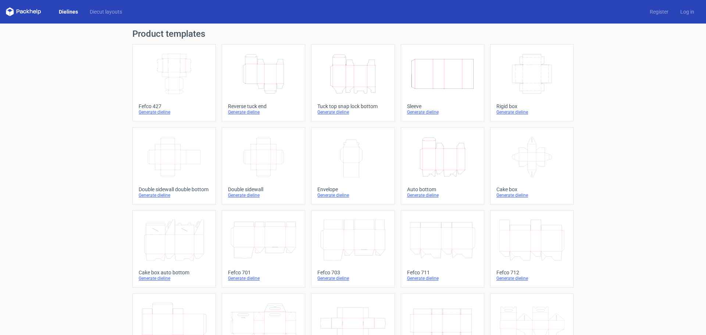
click at [364, 85] on icon "Height Depth Width" at bounding box center [352, 73] width 65 height 41
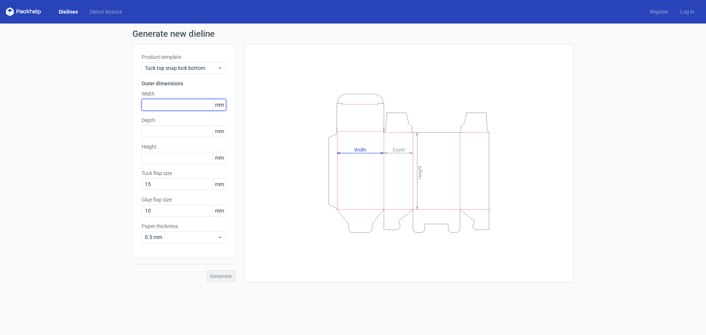
click at [181, 109] on input "text" at bounding box center [184, 105] width 85 height 12
type input "265"
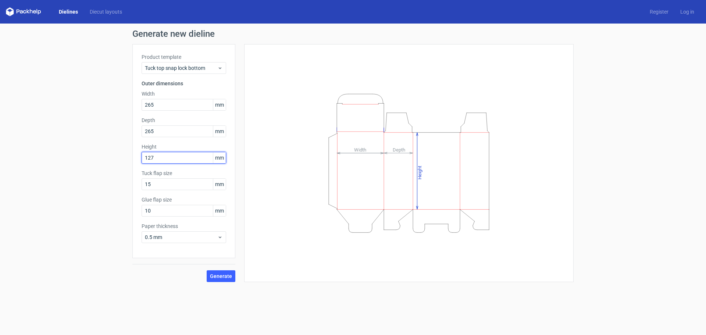
type input "127"
click at [224, 279] on span "Generate" at bounding box center [221, 276] width 22 height 5
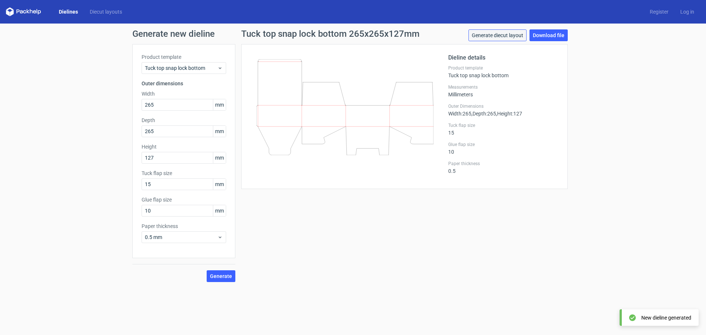
click at [503, 36] on link "Generate diecut layout" at bounding box center [498, 35] width 58 height 12
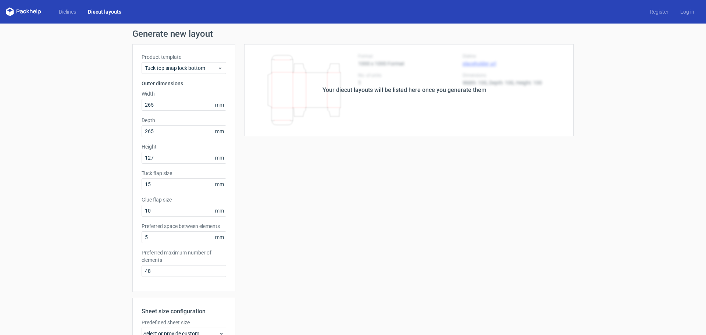
click at [370, 86] on div "Your diecut layouts will be listed here once you generate them" at bounding box center [405, 90] width 164 height 9
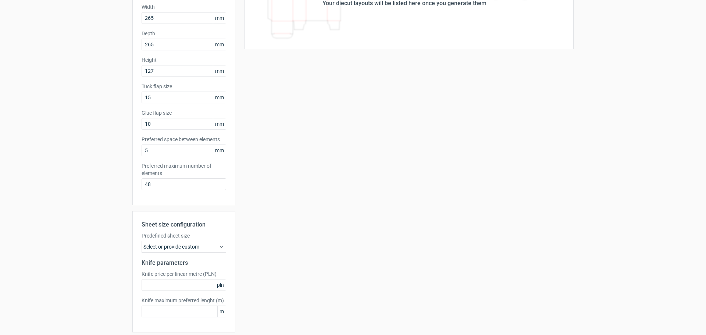
scroll to position [110, 0]
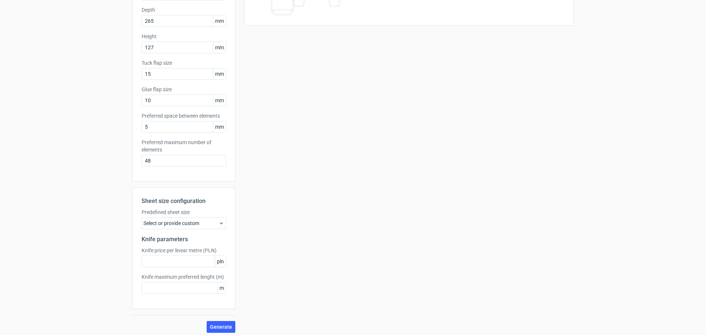
click at [202, 221] on div "Select or provide custom" at bounding box center [184, 223] width 85 height 12
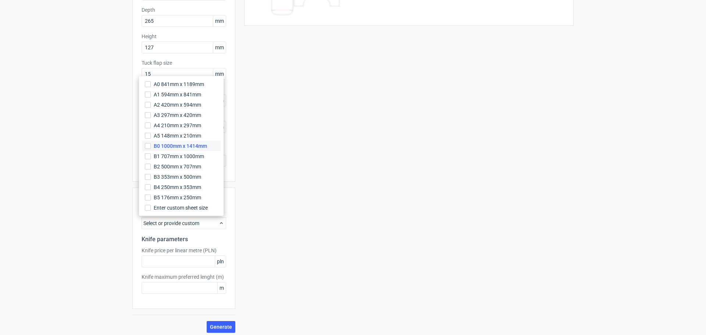
click at [198, 148] on span "B0 1000mm x 1414mm" at bounding box center [180, 145] width 53 height 7
click at [151, 148] on input "B0 1000mm x 1414mm" at bounding box center [148, 146] width 6 height 6
click at [223, 323] on button "Generate" at bounding box center [221, 327] width 29 height 12
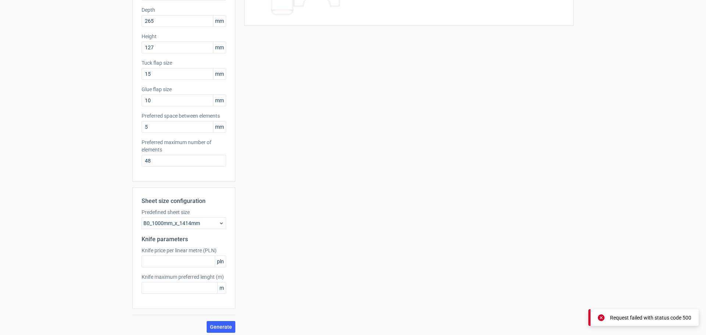
click at [208, 228] on div "B0_1000mm_x_1414mm" at bounding box center [184, 223] width 85 height 12
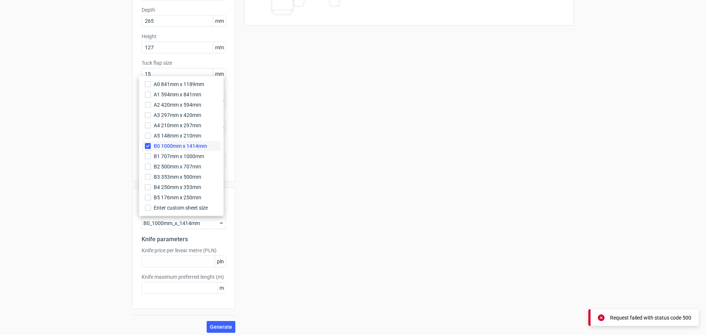
click at [195, 144] on span "B0 1000mm x 1414mm" at bounding box center [180, 145] width 53 height 7
click at [151, 144] on input "B0 1000mm x 1414mm" at bounding box center [148, 146] width 6 height 6
click at [199, 80] on label "A0 841mm x 1189mm" at bounding box center [181, 84] width 79 height 10
click at [151, 81] on input "A0 841mm x 1189mm" at bounding box center [148, 84] width 6 height 6
click at [223, 327] on span "Generate" at bounding box center [221, 327] width 22 height 5
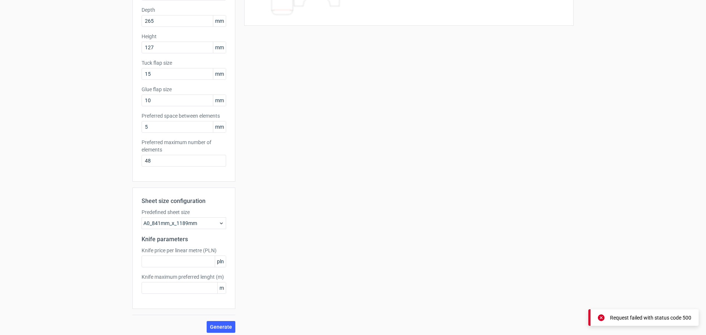
click at [203, 220] on div "A0_841mm_x_1189mm" at bounding box center [184, 223] width 85 height 12
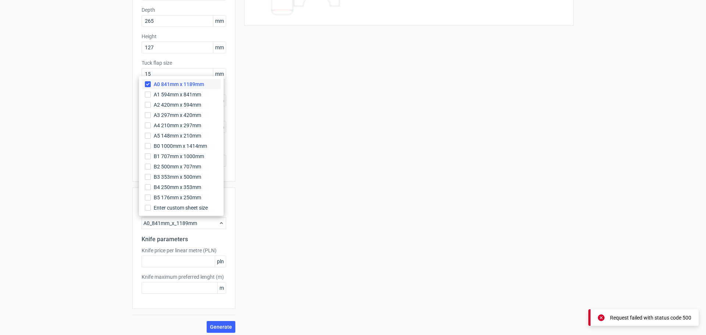
click at [181, 84] on span "A0 841mm x 1189mm" at bounding box center [179, 84] width 50 height 7
click at [151, 84] on input "A0 841mm x 1189mm" at bounding box center [148, 84] width 6 height 6
click at [177, 209] on span "Enter custom sheet size" at bounding box center [182, 207] width 56 height 7
click at [151, 209] on input "Enter custom sheet size" at bounding box center [148, 208] width 6 height 6
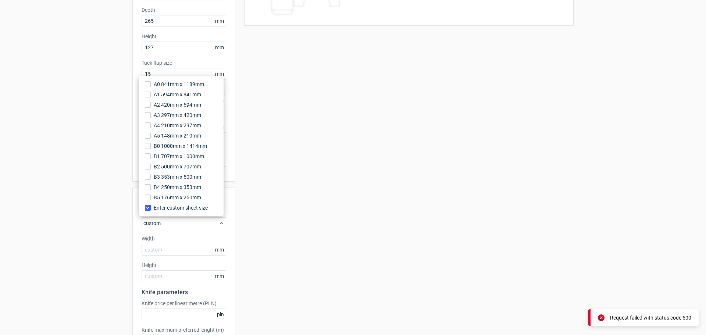
drag, startPoint x: 183, startPoint y: 238, endPoint x: 180, endPoint y: 242, distance: 5.0
click at [182, 239] on label "Width" at bounding box center [184, 238] width 85 height 7
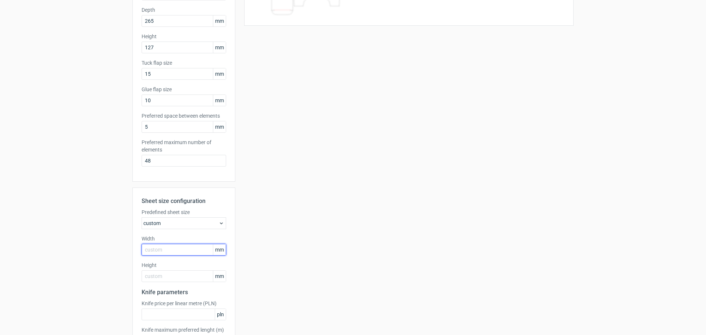
click at [174, 249] on input "text" at bounding box center [184, 250] width 85 height 12
type input "1500"
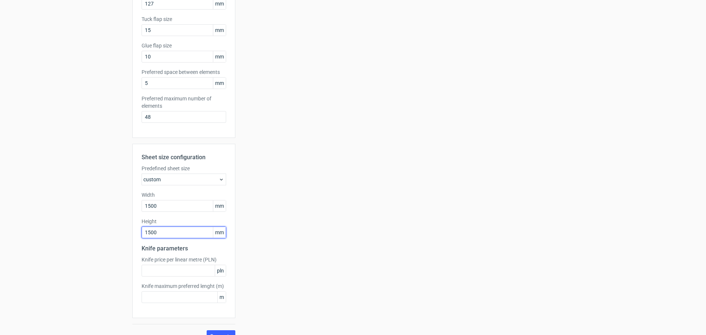
scroll to position [167, 0]
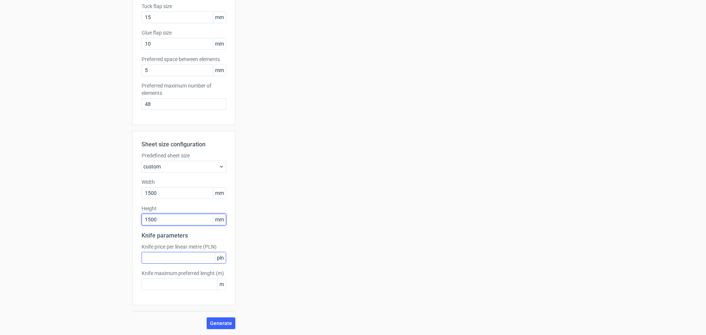
type input "1500"
click at [189, 263] on input "text" at bounding box center [184, 258] width 85 height 12
click at [224, 322] on span "Generate" at bounding box center [221, 323] width 22 height 5
